Goal: Task Accomplishment & Management: Use online tool/utility

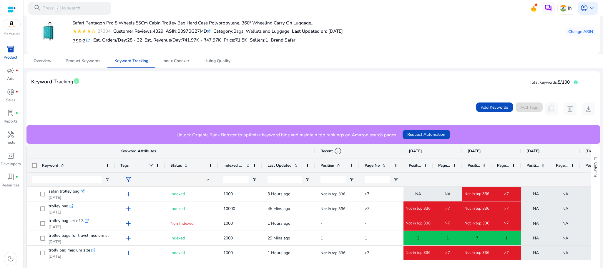
scroll to position [85, 0]
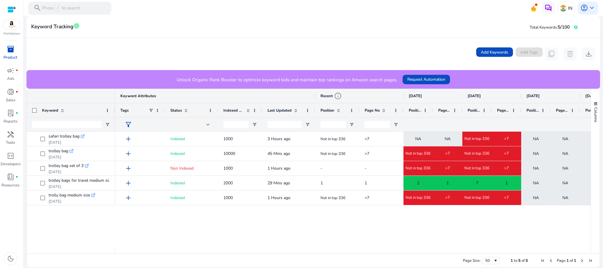
click at [419, 253] on div "Page Size: 50 1 to 5 of 5 Page 1 of 1" at bounding box center [313, 260] width 573 height 14
click at [418, 253] on div "Page Size: 50 1 to 5 of 5 Page 1 of 1" at bounding box center [313, 260] width 573 height 14
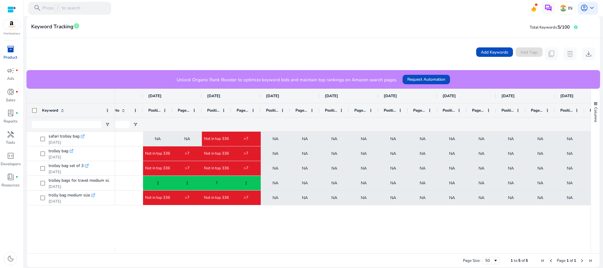
scroll to position [0, 0]
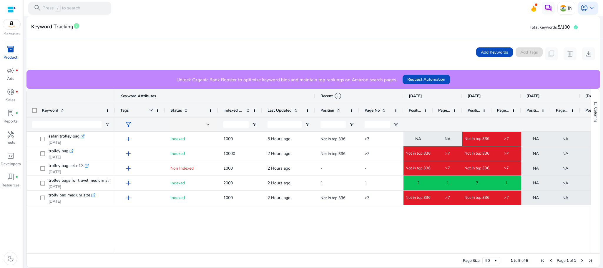
click at [92, 220] on div "safari trolley bag .st0{fill:#2c8af8} [DATE] trolley bag .st0{fill:#2c8af8} [DA…" at bounding box center [309, 190] width 564 height 116
click at [296, 49] on div "Add Keywords Add Tags content_copy delete download" at bounding box center [312, 53] width 563 height 13
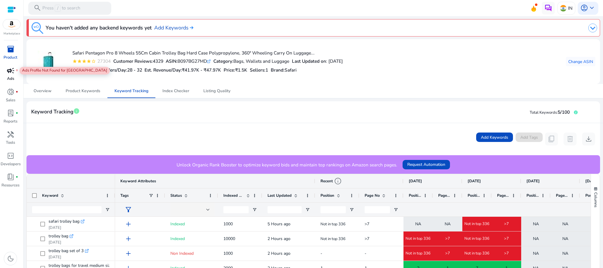
click at [7, 68] on span "campaign" at bounding box center [11, 71] width 8 height 8
